Goal: Task Accomplishment & Management: Use online tool/utility

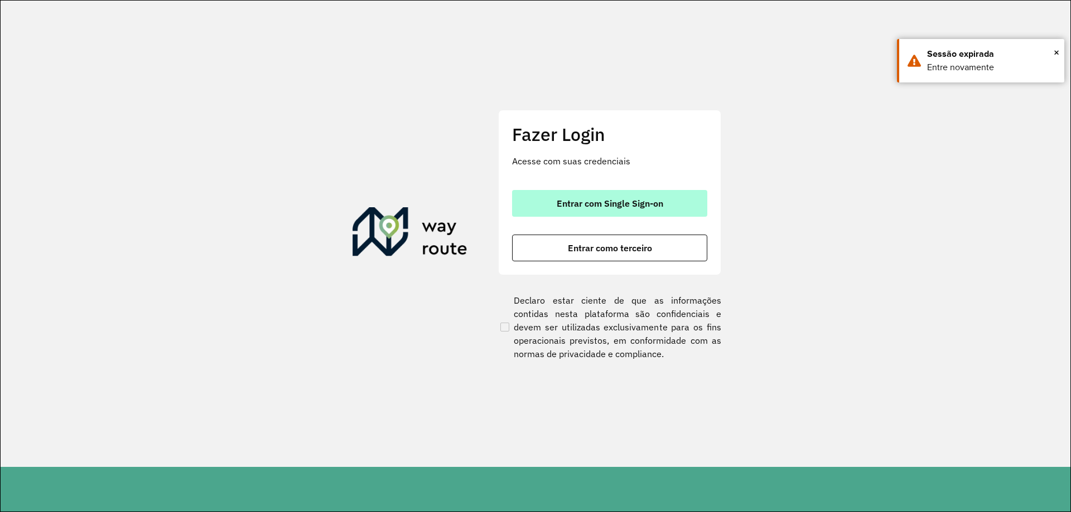
click at [609, 199] on span "Entrar com Single Sign-on" at bounding box center [609, 203] width 106 height 9
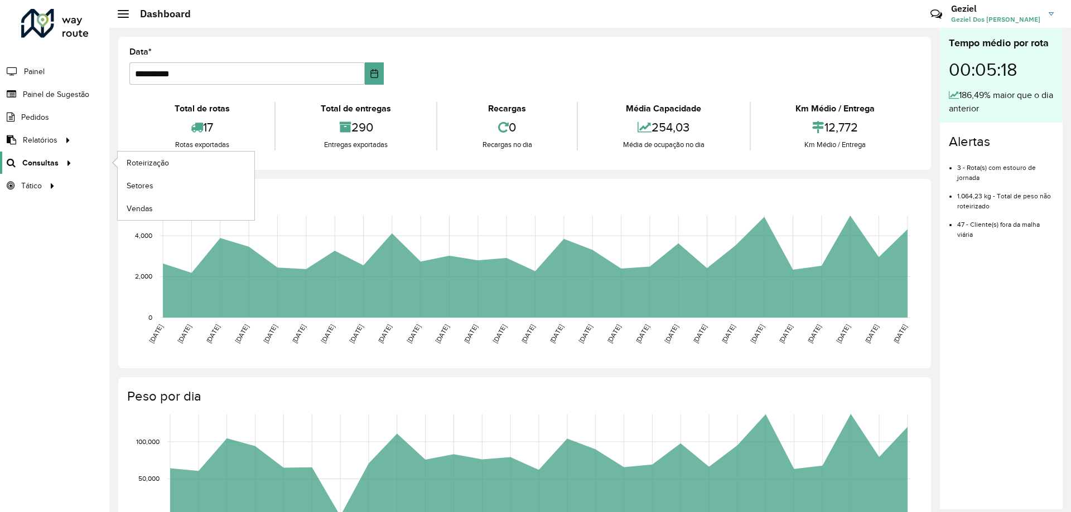
click at [59, 161] on div at bounding box center [67, 163] width 17 height 12
click at [154, 166] on span "Roteirização" at bounding box center [149, 163] width 45 height 12
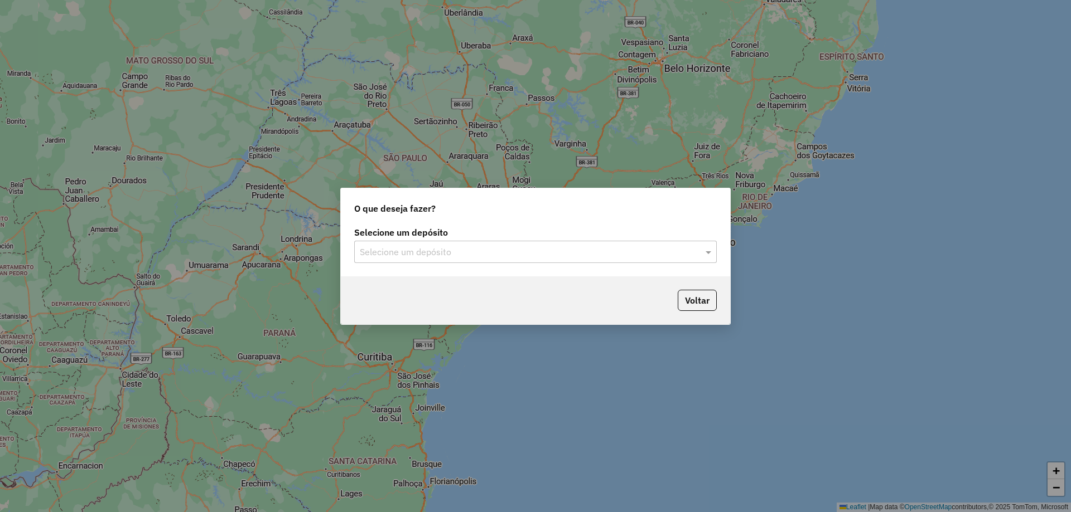
click at [446, 253] on input "text" at bounding box center [524, 252] width 329 height 13
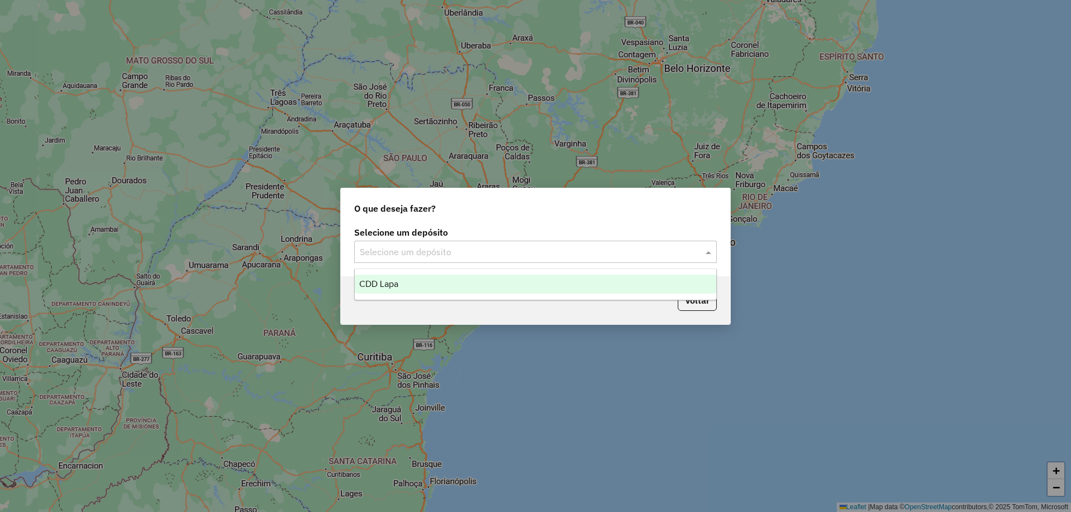
click at [423, 280] on div "CDD Lapa" at bounding box center [535, 284] width 361 height 19
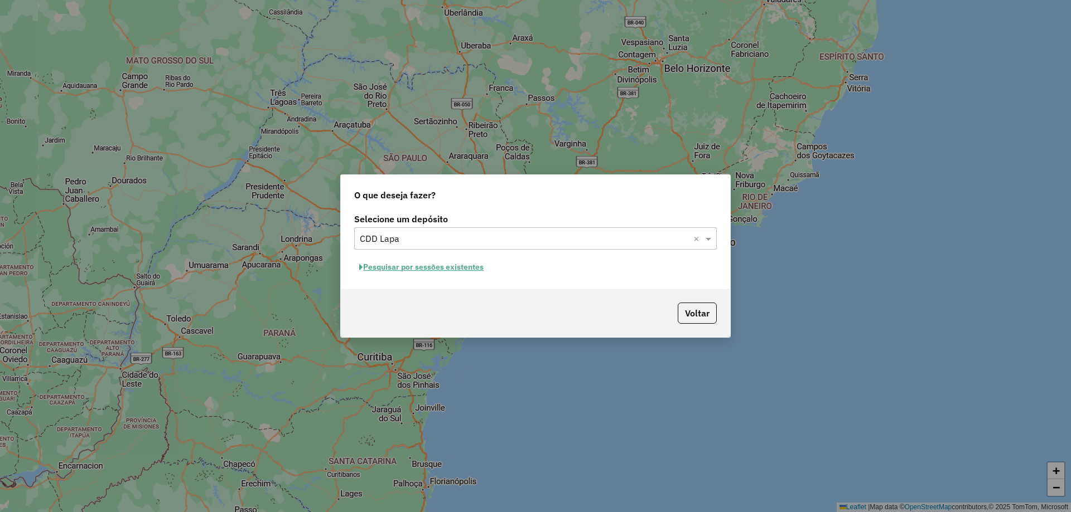
click at [437, 267] on button "Pesquisar por sessões existentes" at bounding box center [421, 267] width 134 height 17
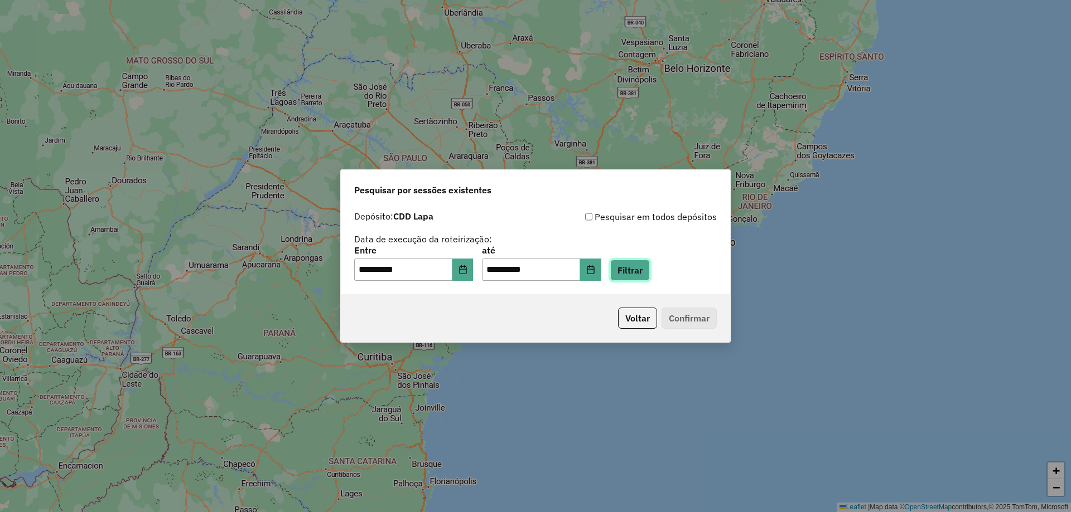
click at [638, 271] on button "Filtrar" at bounding box center [630, 270] width 40 height 21
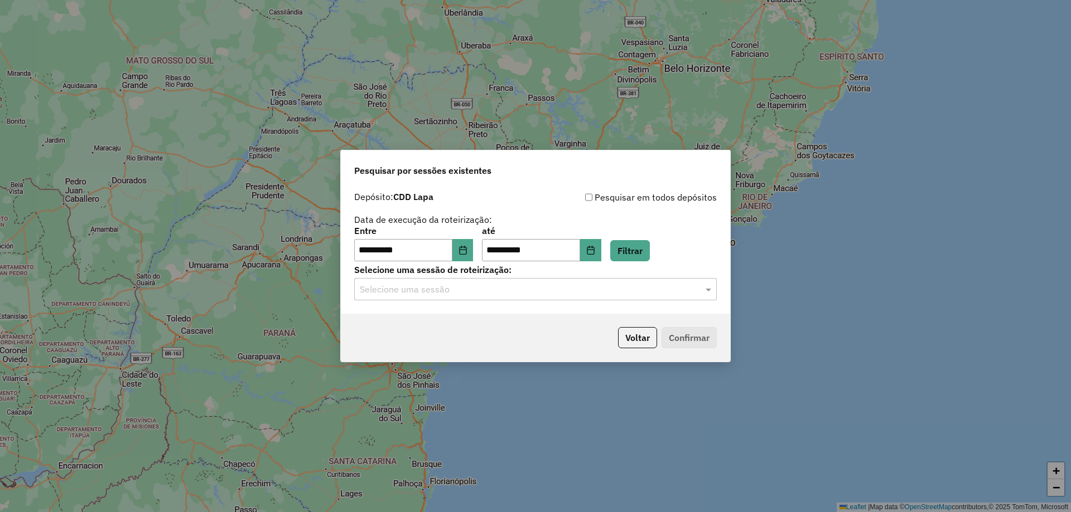
click at [502, 283] on input "text" at bounding box center [524, 289] width 329 height 13
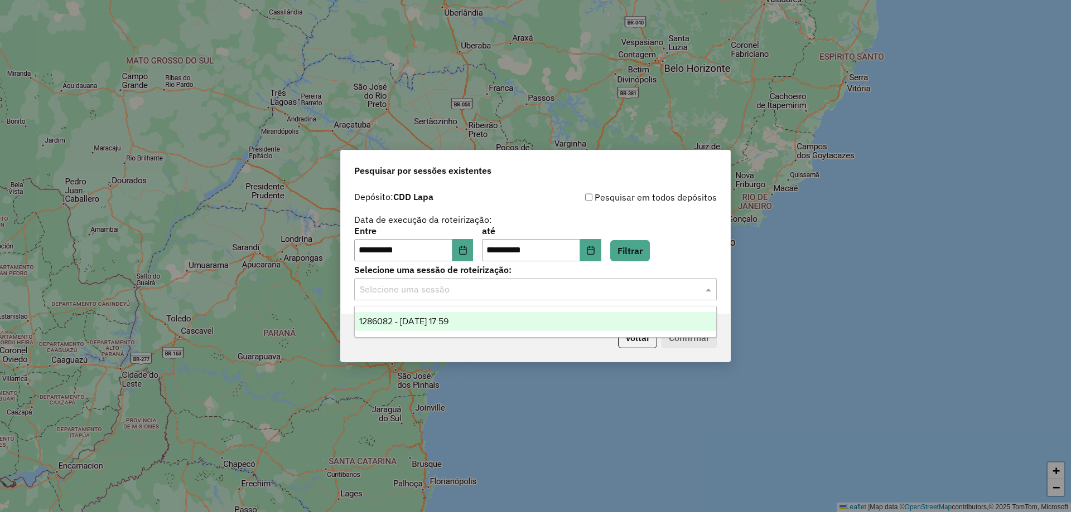
click at [389, 322] on span "1286082 - [DATE] 17:59" at bounding box center [403, 321] width 89 height 9
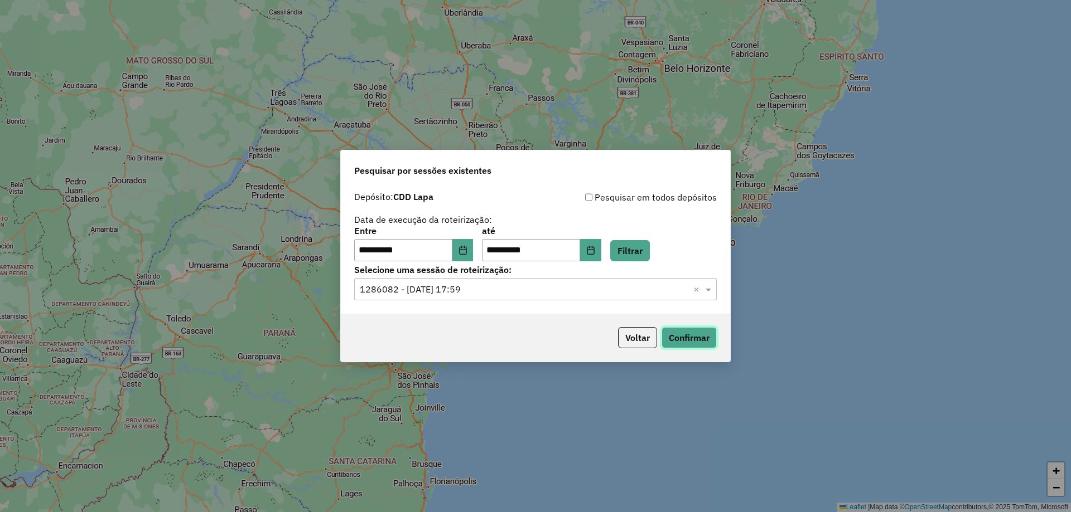
click at [709, 333] on button "Confirmar" at bounding box center [688, 337] width 55 height 21
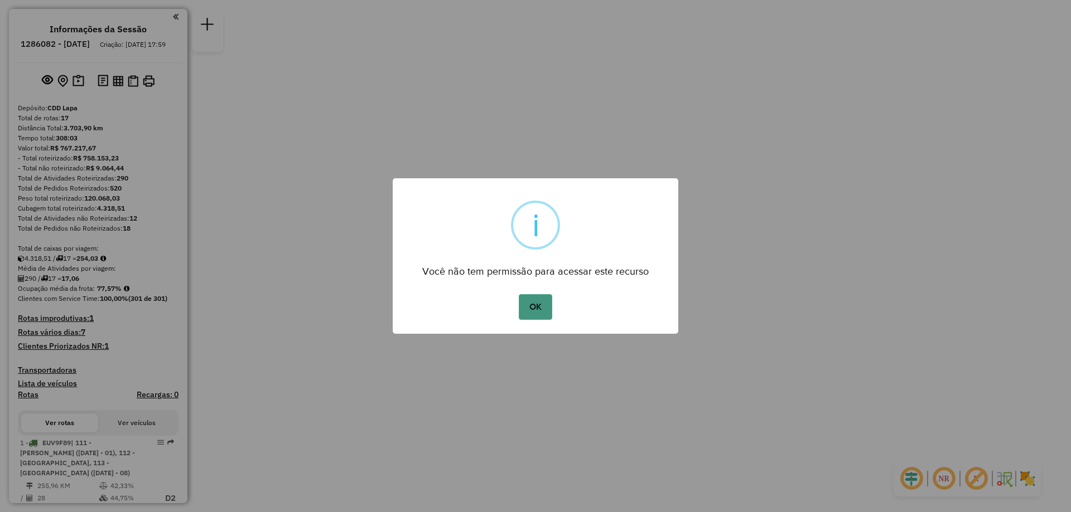
click at [527, 298] on button "OK" at bounding box center [535, 307] width 33 height 26
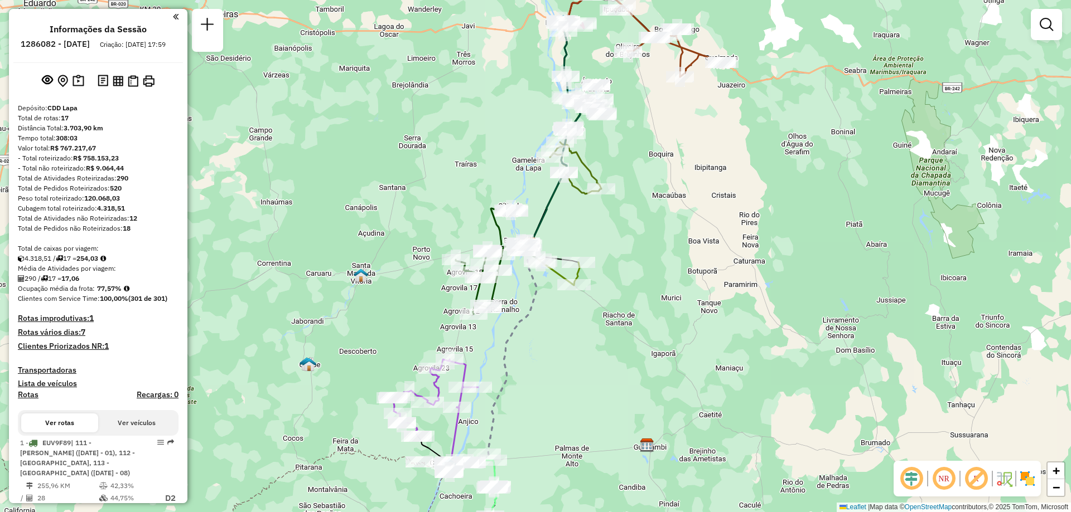
click at [936, 479] on em at bounding box center [943, 479] width 27 height 27
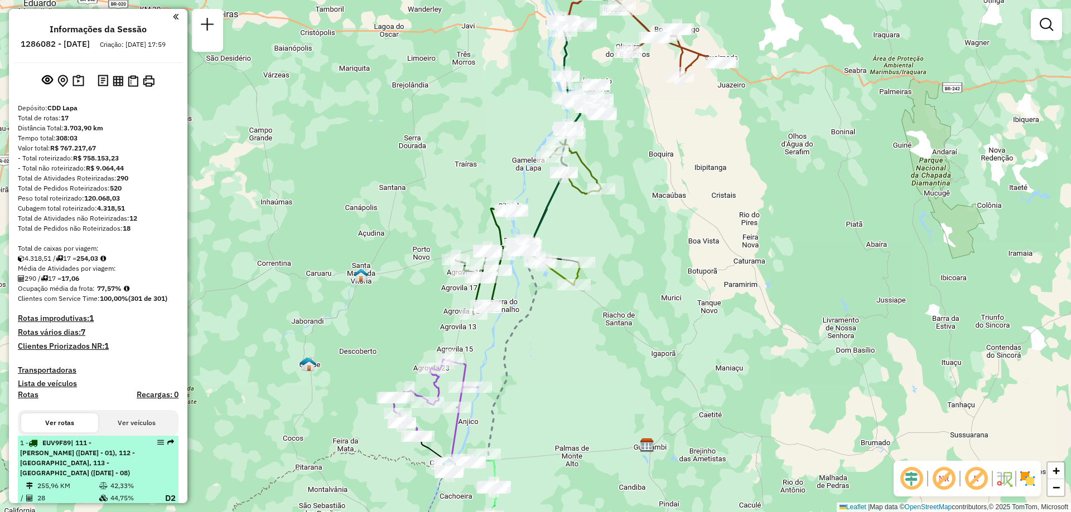
scroll to position [167, 0]
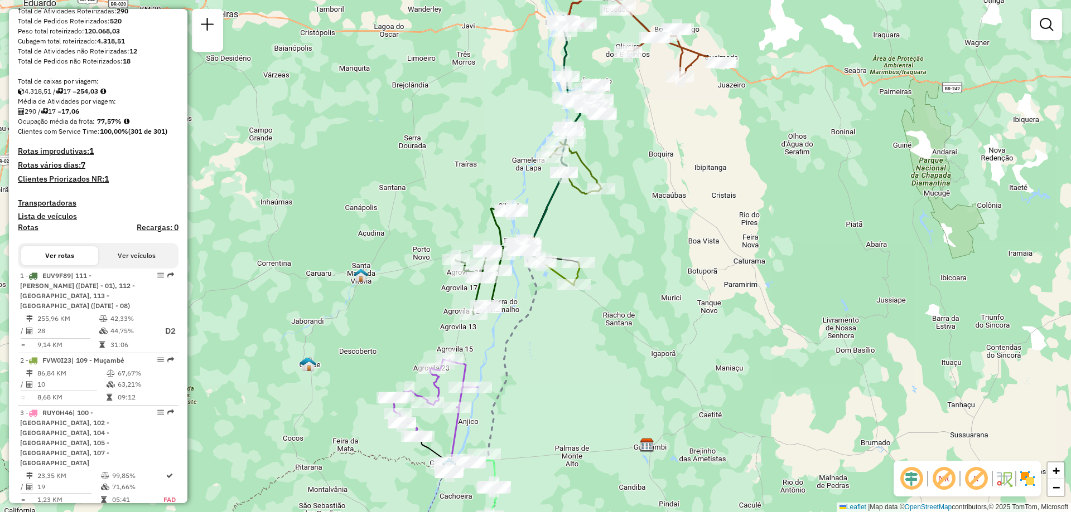
drag, startPoint x: 153, startPoint y: 283, endPoint x: 117, endPoint y: 274, distance: 36.8
click at [117, 265] on button "Ver veículos" at bounding box center [136, 255] width 77 height 19
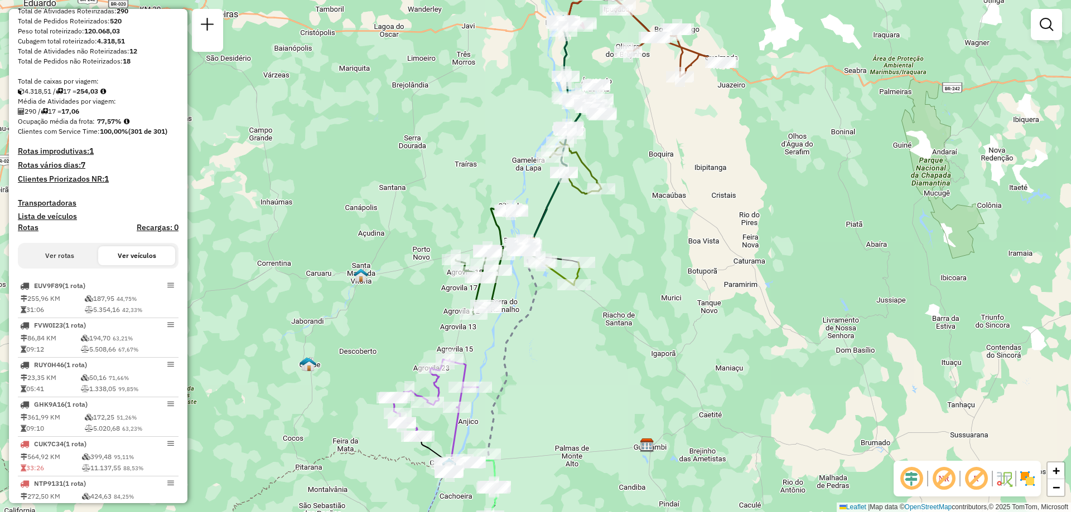
click at [58, 265] on button "Ver rotas" at bounding box center [59, 255] width 77 height 19
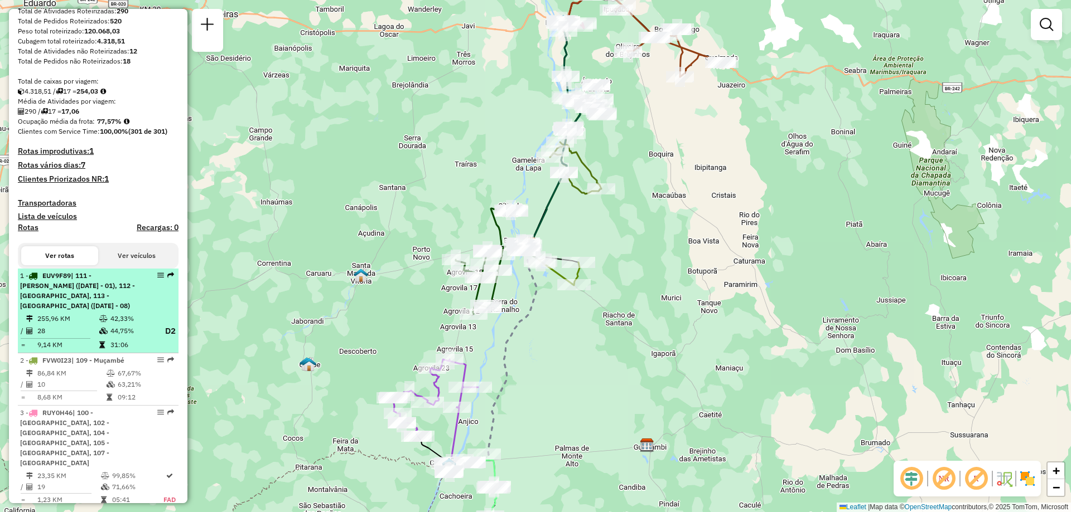
select select "**********"
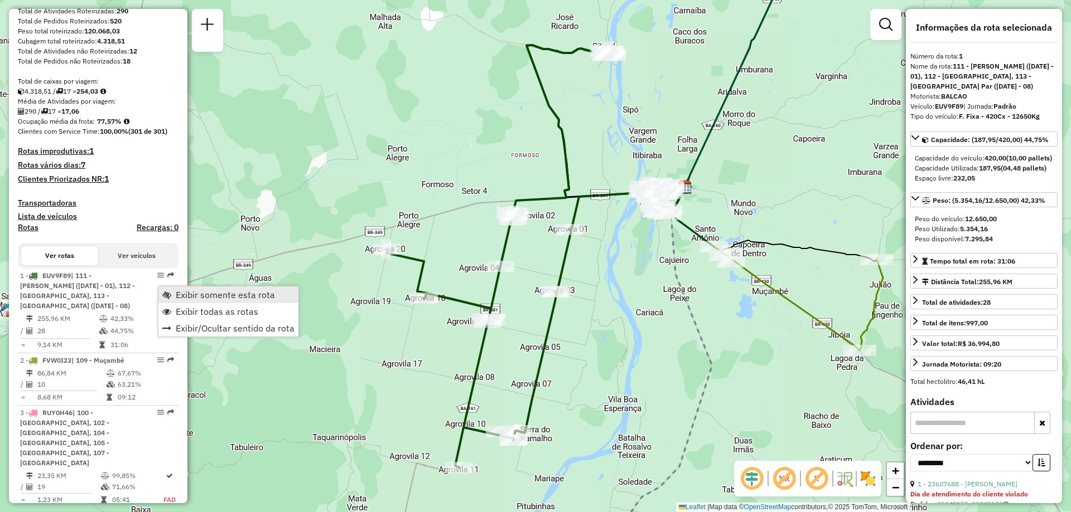
click at [186, 298] on span "Exibir somente esta rota" at bounding box center [225, 294] width 99 height 9
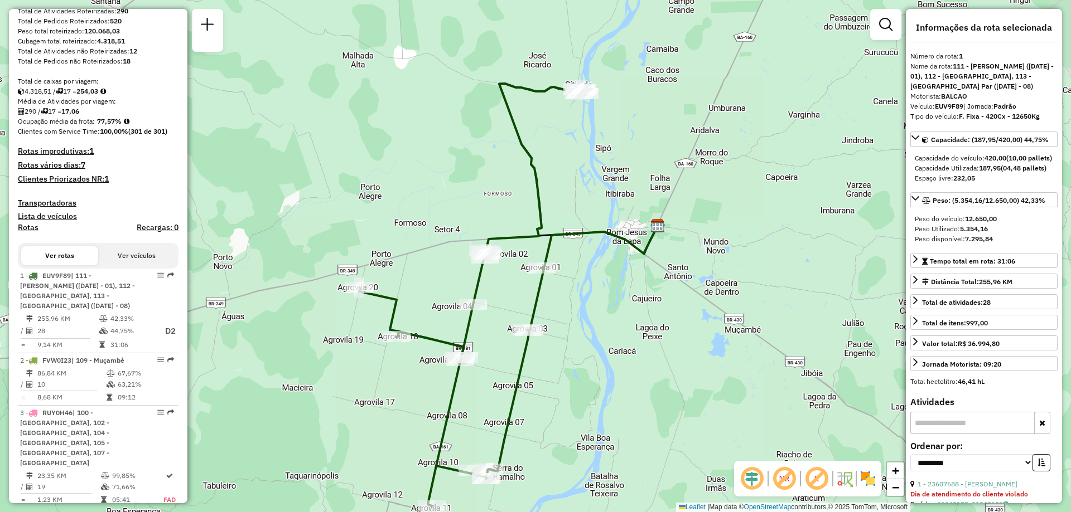
drag, startPoint x: 645, startPoint y: 332, endPoint x: 617, endPoint y: 371, distance: 47.2
click at [617, 371] on div "Janela de atendimento Grade de atendimento Capacidade Transportadoras Veículos …" at bounding box center [535, 256] width 1071 height 512
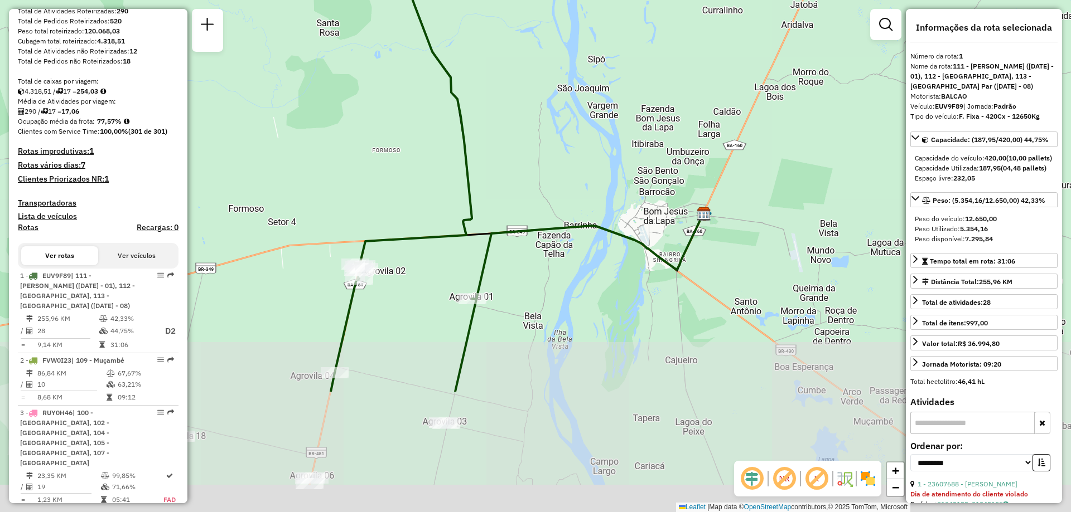
drag, startPoint x: 546, startPoint y: 311, endPoint x: 554, endPoint y: 154, distance: 156.9
click at [552, 157] on div "Janela de atendimento Grade de atendimento Capacidade Transportadoras Veículos …" at bounding box center [535, 256] width 1071 height 512
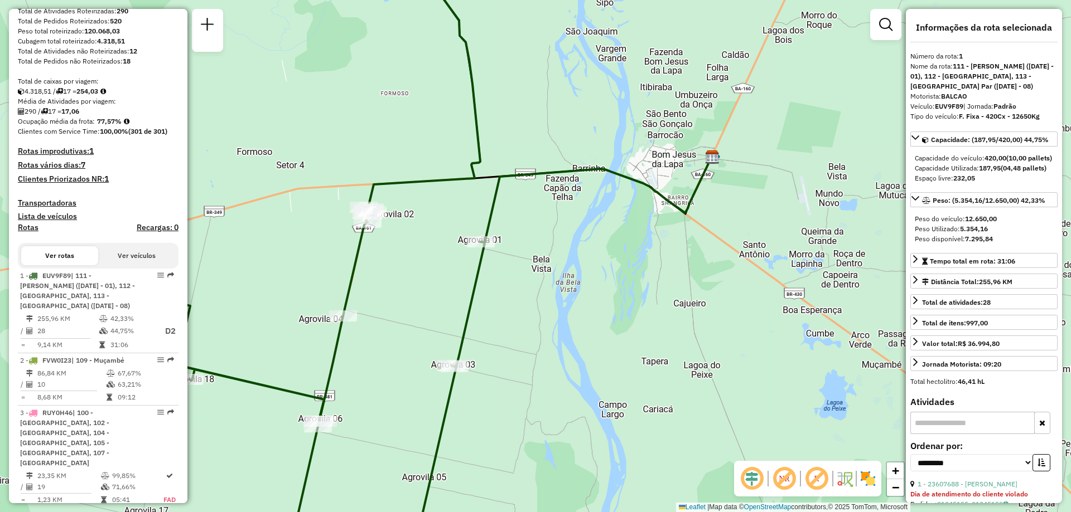
drag, startPoint x: 588, startPoint y: 319, endPoint x: 605, endPoint y: 278, distance: 44.0
click at [603, 282] on div "Janela de atendimento Grade de atendimento Capacidade Transportadoras Veículos …" at bounding box center [535, 256] width 1071 height 512
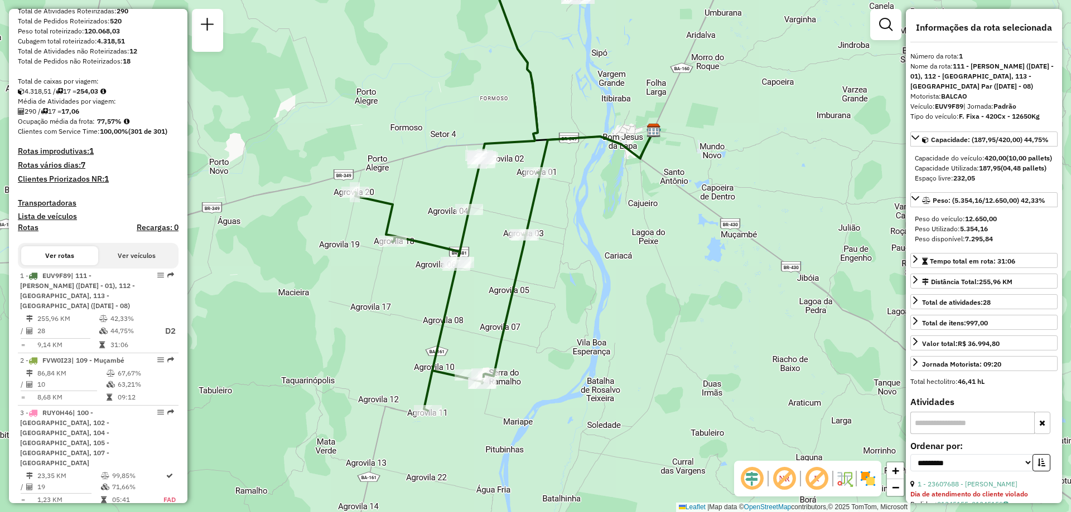
drag, startPoint x: 625, startPoint y: 367, endPoint x: 620, endPoint y: 263, distance: 103.8
click at [620, 263] on div "Janela de atendimento Grade de atendimento Capacidade Transportadoras Veículos …" at bounding box center [535, 256] width 1071 height 512
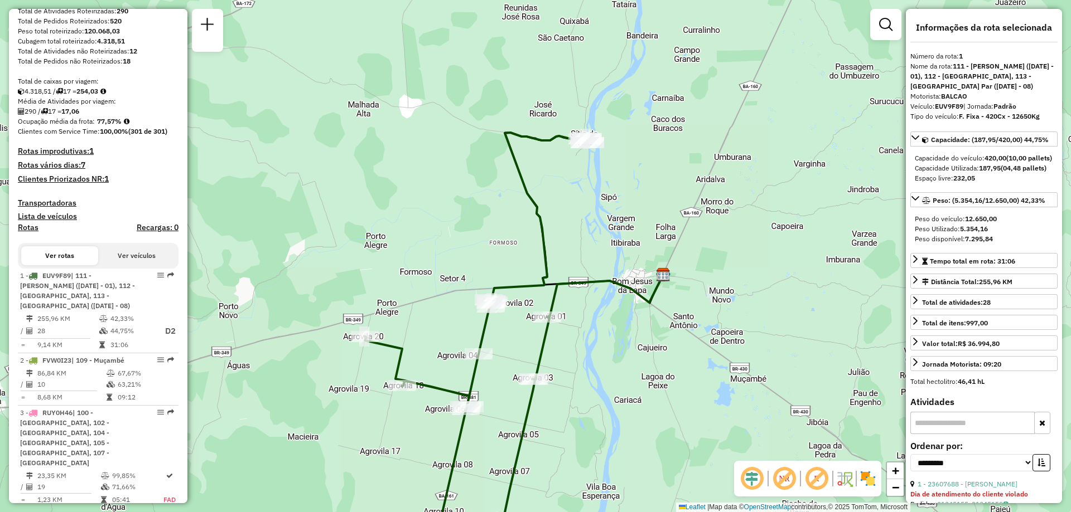
drag, startPoint x: 613, startPoint y: 233, endPoint x: 614, endPoint y: 383, distance: 150.0
click at [619, 392] on div "Janela de atendimento Grade de atendimento Capacidade Transportadoras Veículos …" at bounding box center [535, 256] width 1071 height 512
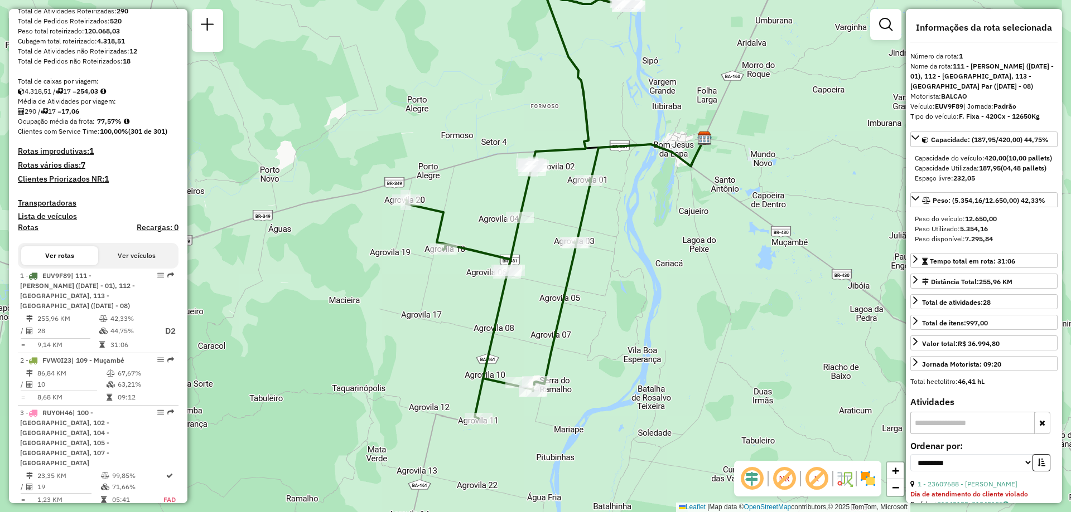
drag, startPoint x: 594, startPoint y: 462, endPoint x: 636, endPoint y: 335, distance: 133.3
click at [636, 335] on div "Janela de atendimento Grade de atendimento Capacidade Transportadoras Veículos …" at bounding box center [535, 256] width 1071 height 512
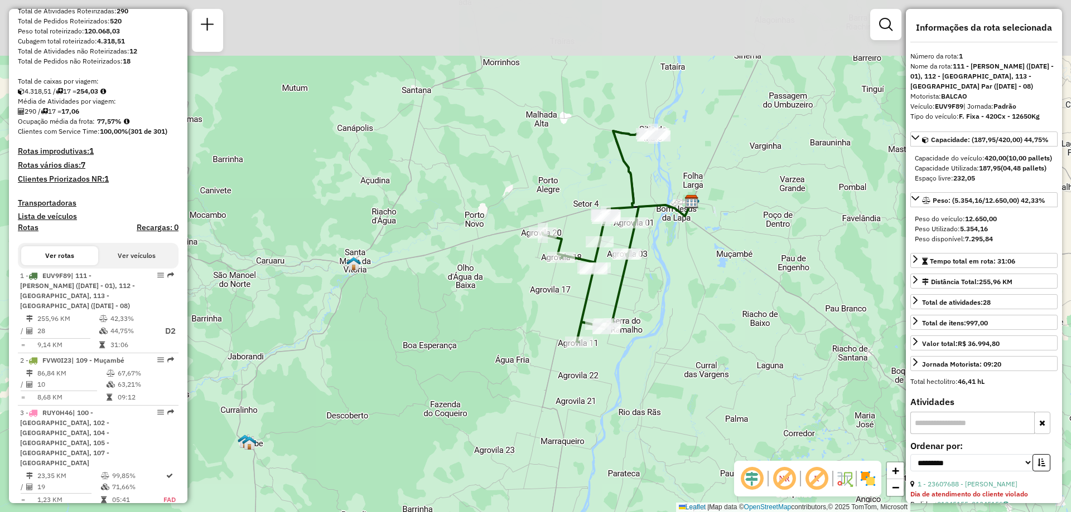
drag, startPoint x: 680, startPoint y: 196, endPoint x: 554, endPoint y: 321, distance: 178.2
click at [646, 295] on div "Janela de atendimento Grade de atendimento Capacidade Transportadoras Veículos …" at bounding box center [535, 256] width 1071 height 512
